Goal: Use online tool/utility: Utilize a website feature to perform a specific function

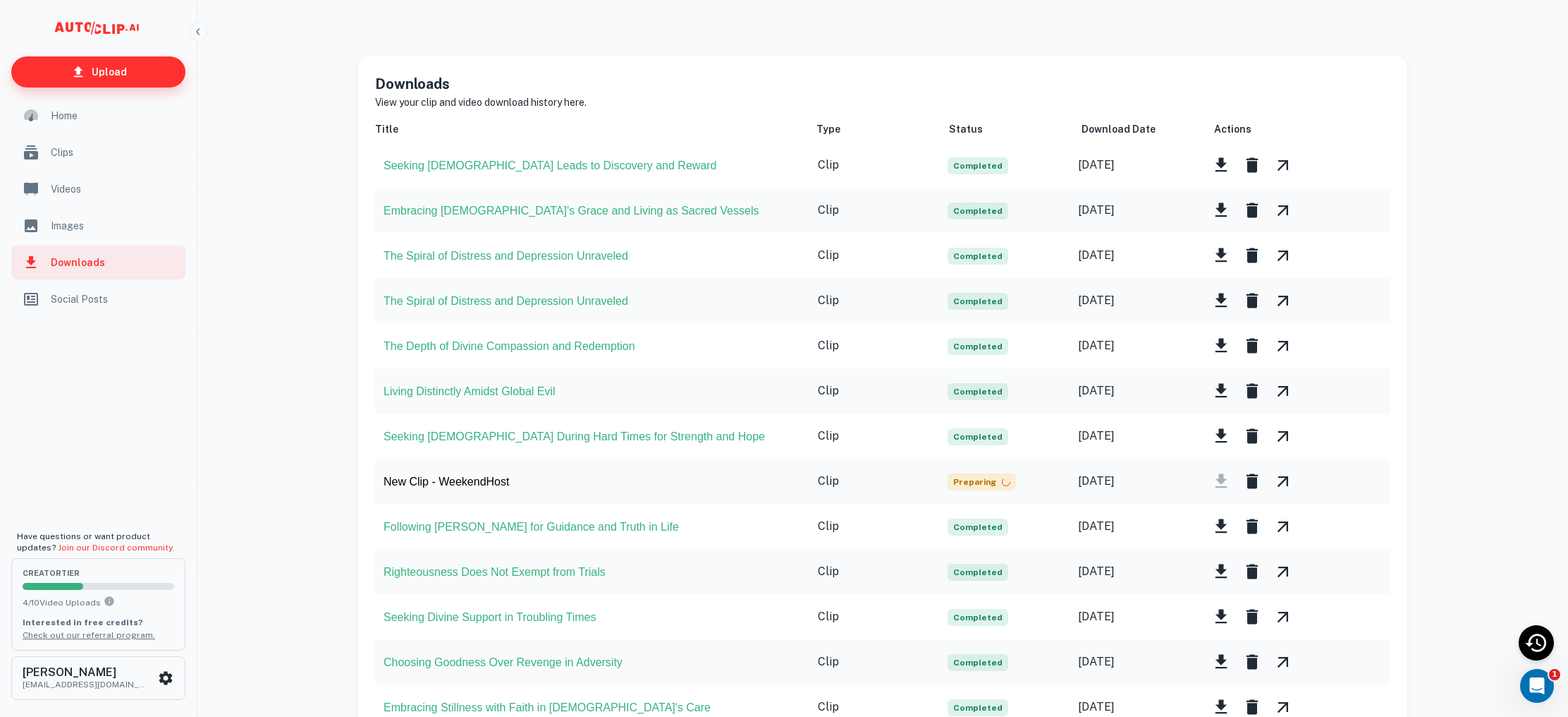
click at [128, 74] on link "Upload" at bounding box center [99, 72] width 174 height 31
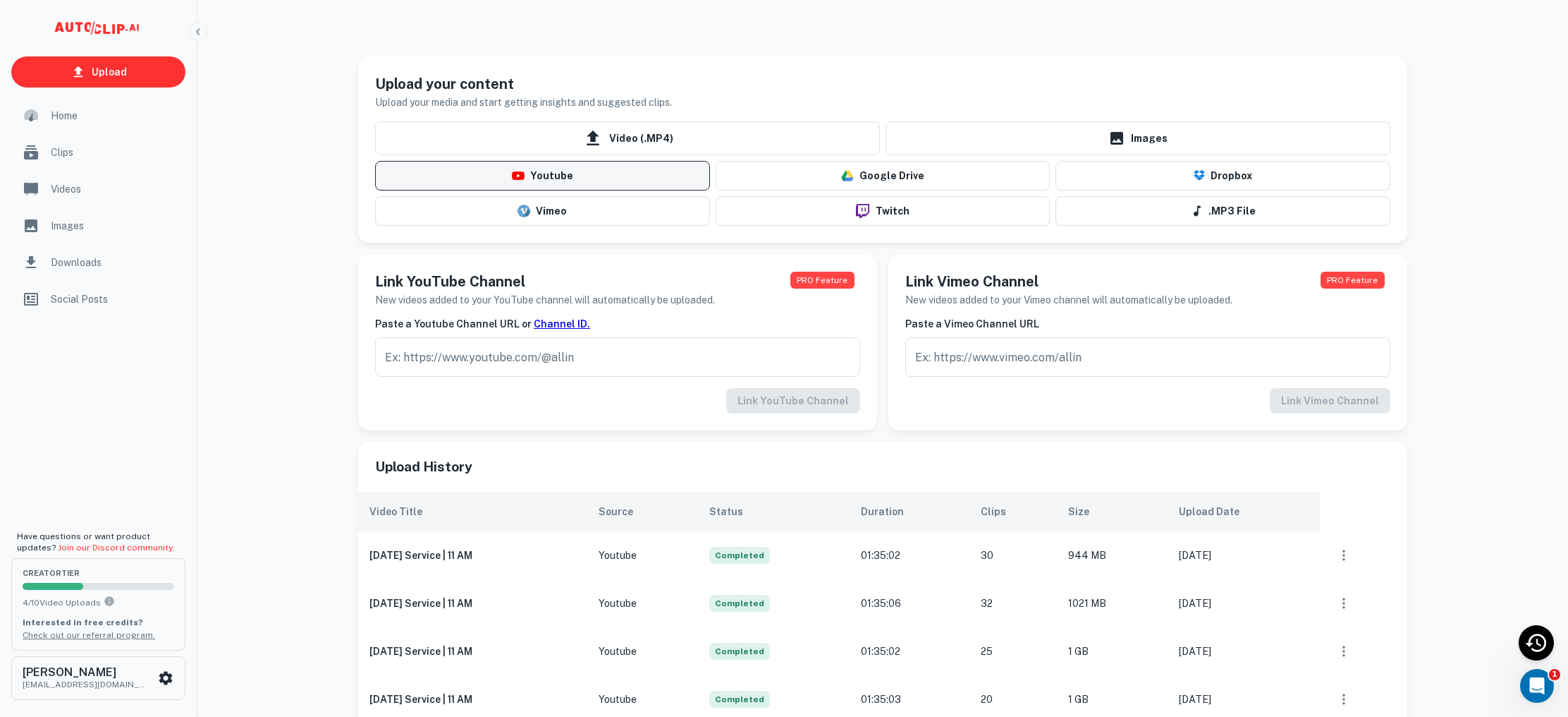
click at [550, 169] on button "Youtube" at bounding box center [542, 175] width 335 height 30
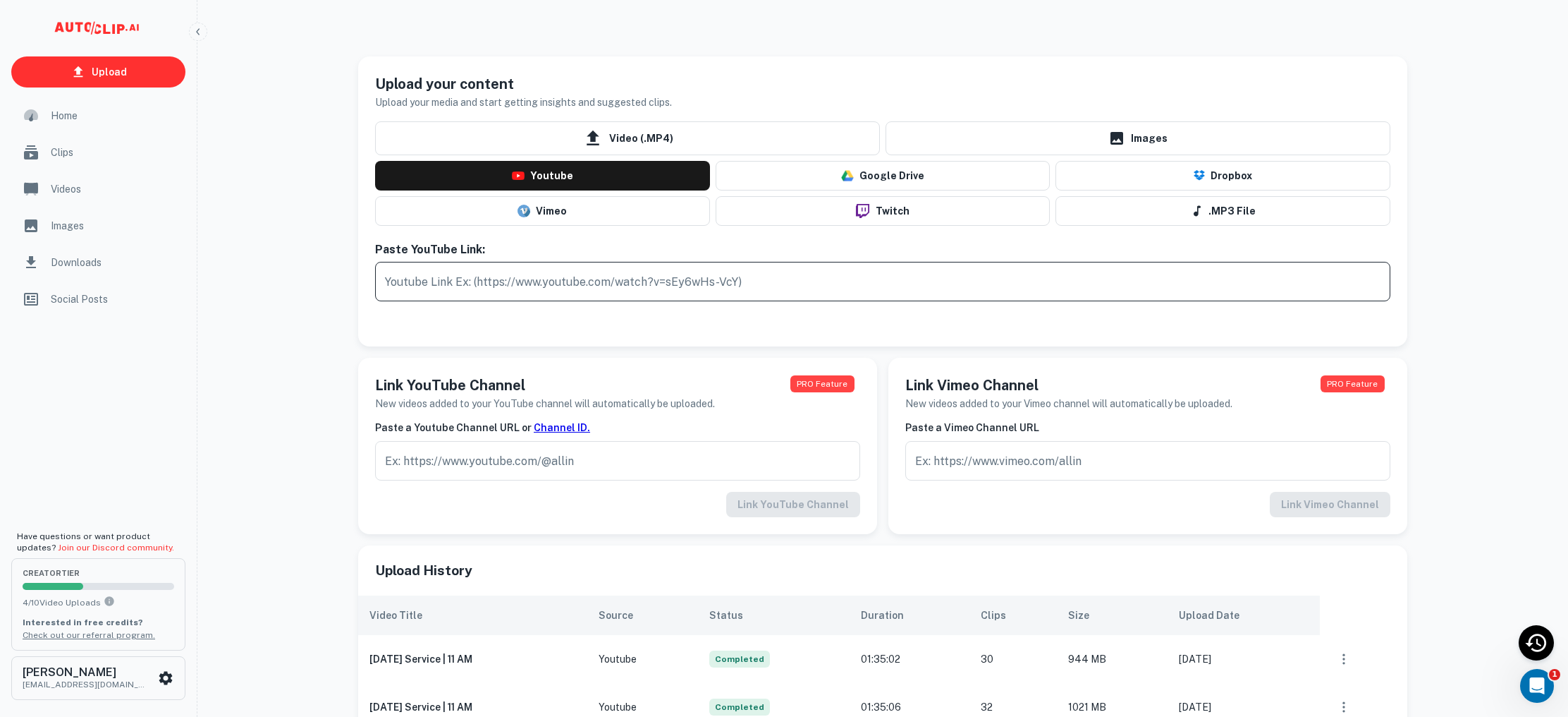
click at [459, 276] on input "text" at bounding box center [882, 281] width 1015 height 40
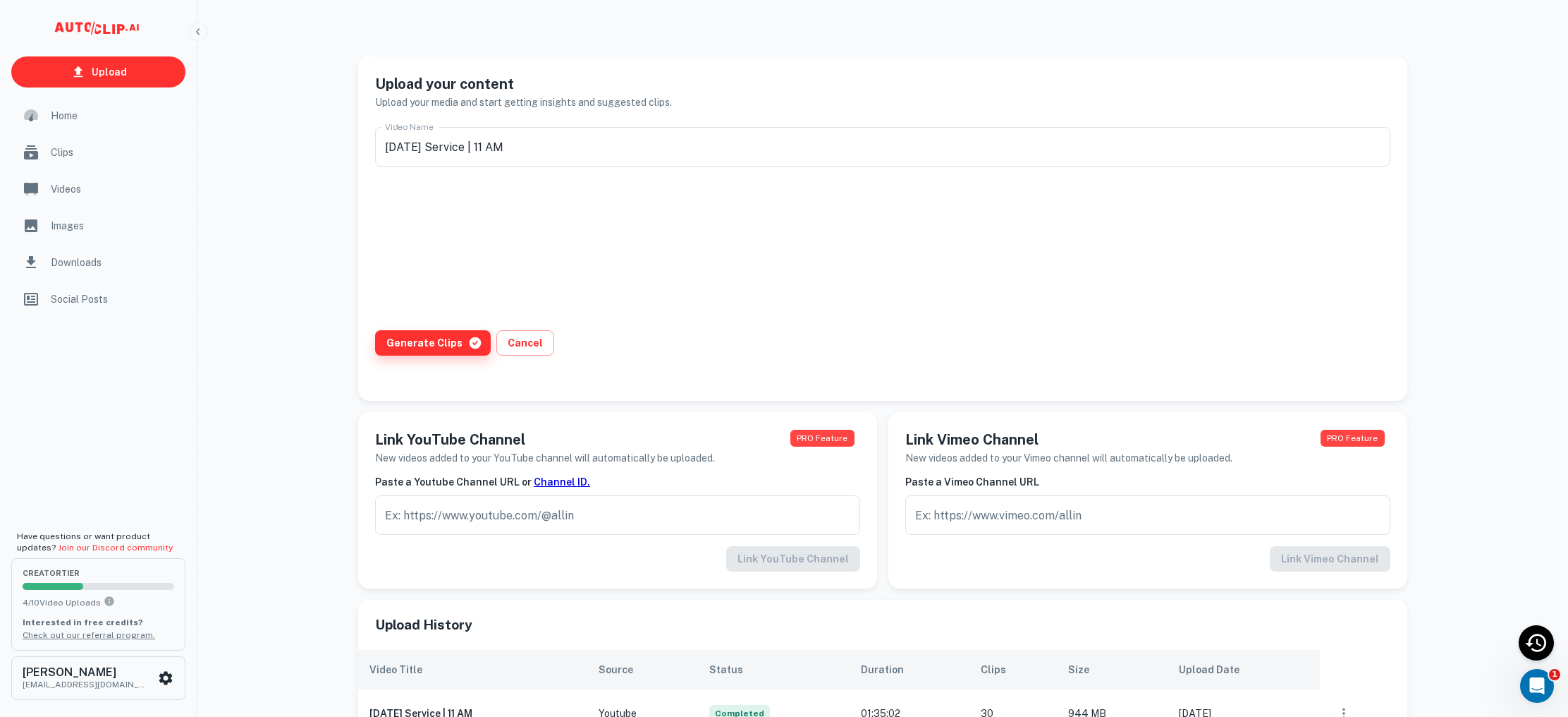
click at [453, 342] on button "Generate Clips" at bounding box center [432, 342] width 116 height 25
